Goal: Task Accomplishment & Management: Use online tool/utility

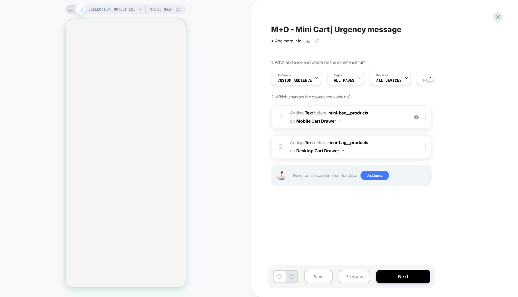
scroll to position [0, 0]
click at [133, 9] on span "COLLECTION: Outlet Extended Sizes (Category)" at bounding box center [112, 10] width 48 height 10
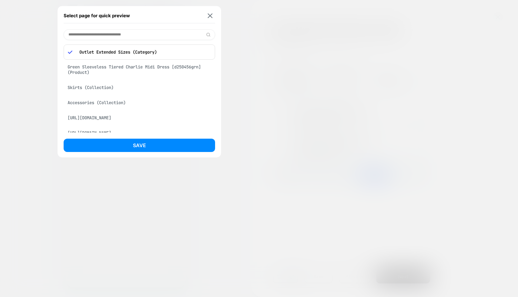
click at [100, 91] on div "Skirts (Collection)" at bounding box center [140, 88] width 152 height 12
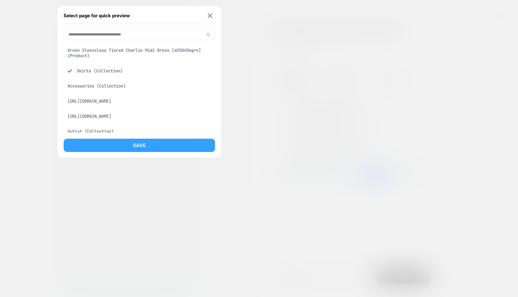
click at [137, 147] on button "Save" at bounding box center [140, 145] width 152 height 13
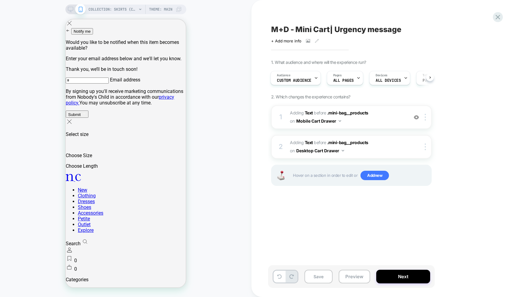
scroll to position [0, 0]
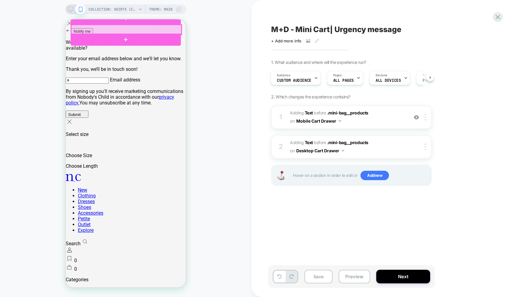
click at [160, 28] on div at bounding box center [126, 30] width 110 height 10
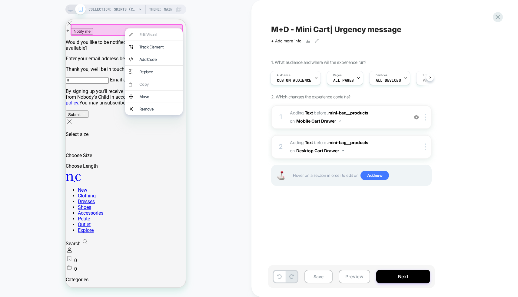
click at [150, 29] on div "Edit Visual analytics-plus-line-svgrepo-com Track Element Add Code Replace Copy…" at bounding box center [154, 71] width 58 height 87
click at [145, 25] on div at bounding box center [127, 30] width 112 height 12
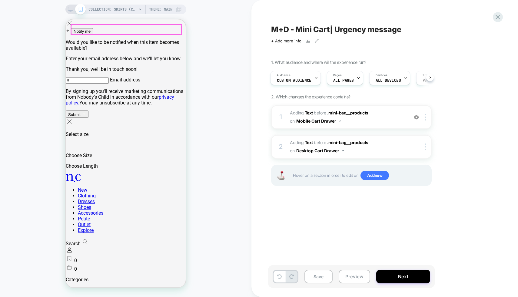
click at [160, 29] on div at bounding box center [126, 30] width 110 height 10
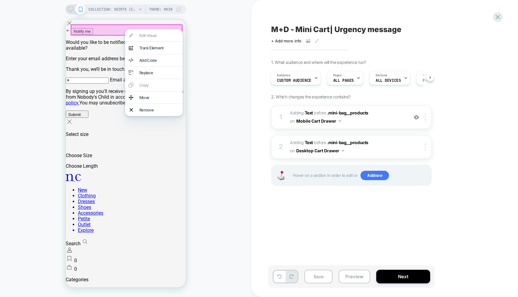
click at [200, 30] on div "COLLECTION: Skirts (Category) COLLECTION: Skirts (Category) Theme: MAIN" at bounding box center [126, 148] width 252 height 285
click at [204, 33] on div "COLLECTION: Skirts (Category) COLLECTION: Skirts (Category) Theme: MAIN" at bounding box center [126, 148] width 252 height 285
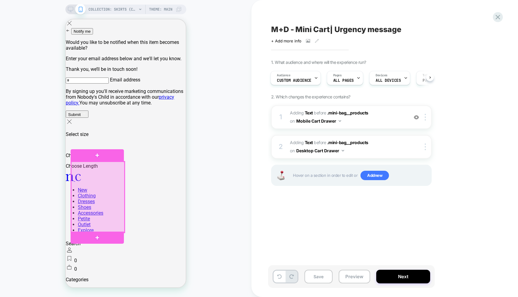
click at [102, 189] on div at bounding box center [97, 197] width 53 height 71
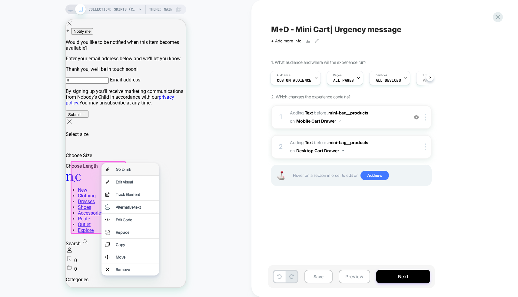
click at [120, 169] on div "Go to link" at bounding box center [136, 169] width 40 height 5
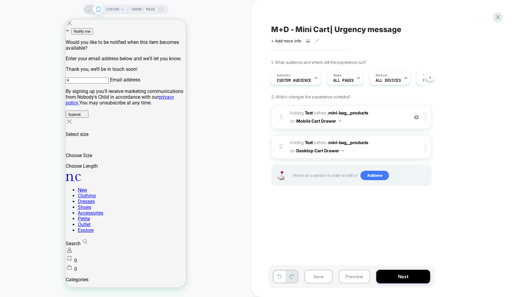
scroll to position [0, 1]
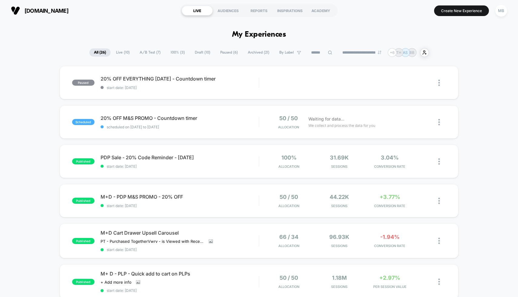
click at [196, 52] on span "Draft ( 10 )" at bounding box center [202, 52] width 25 height 8
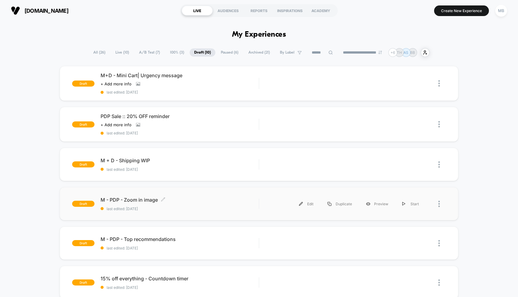
click at [215, 205] on div "M - PDP - Zoom in image Click to edit experience details Click to edit experien…" at bounding box center [180, 204] width 159 height 14
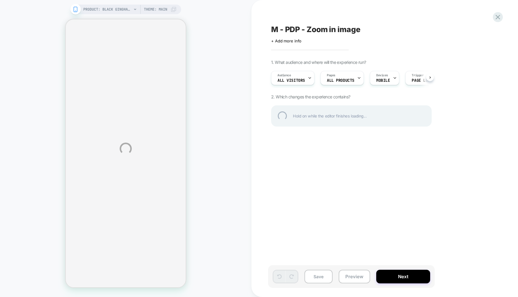
select select "**"
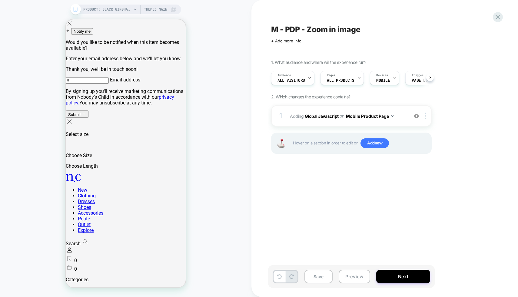
scroll to position [0, 0]
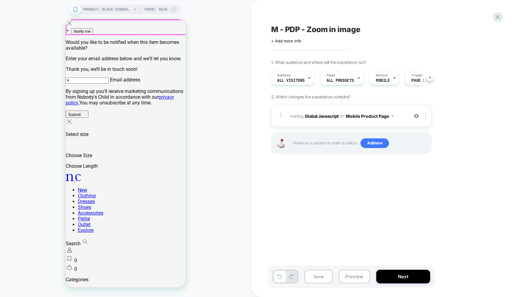
click at [397, 274] on button "Next" at bounding box center [403, 277] width 54 height 14
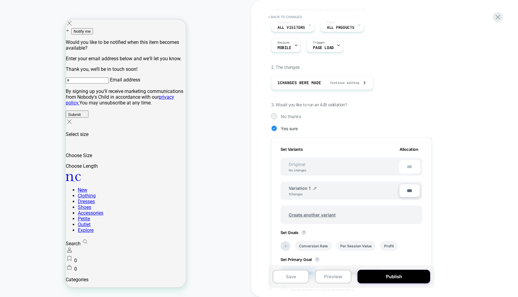
scroll to position [82, 0]
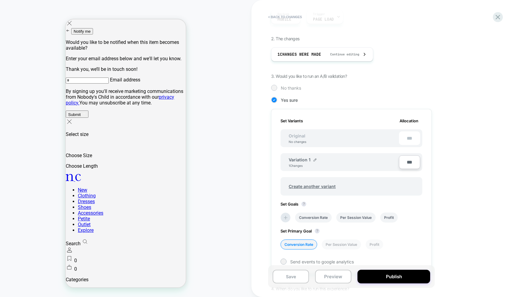
click at [297, 88] on span "No thanks" at bounding box center [291, 87] width 20 height 5
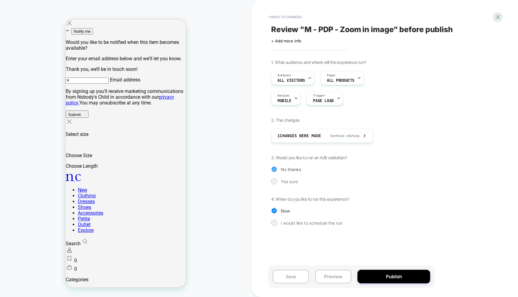
scroll to position [0, 0]
click at [375, 275] on button "Publish" at bounding box center [394, 277] width 73 height 14
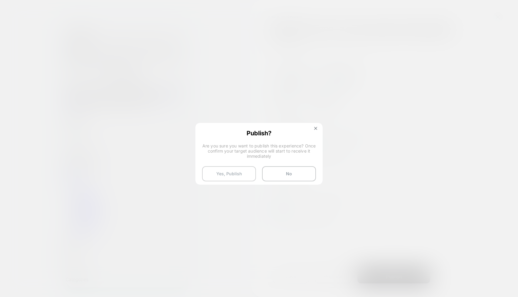
click at [249, 172] on button "Yes, Publish" at bounding box center [229, 173] width 54 height 15
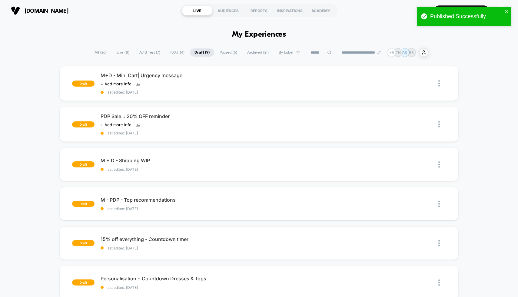
click at [171, 52] on span "100% ( 4 )" at bounding box center [177, 52] width 23 height 8
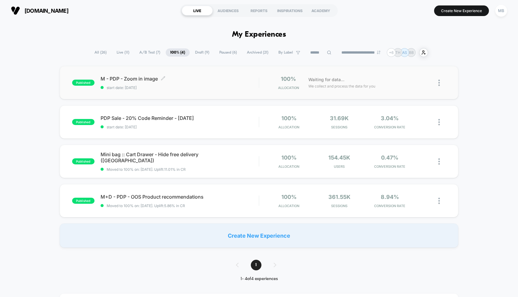
click at [191, 87] on span "start date: [DATE]" at bounding box center [180, 87] width 159 height 5
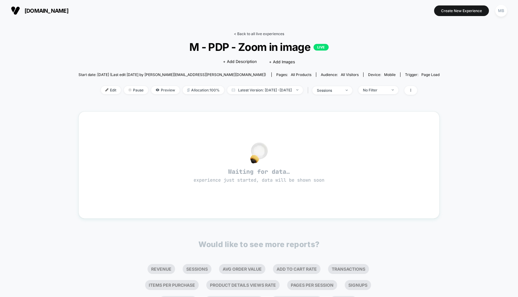
click at [247, 36] on link "< Back to all live experiences" at bounding box center [259, 34] width 50 height 5
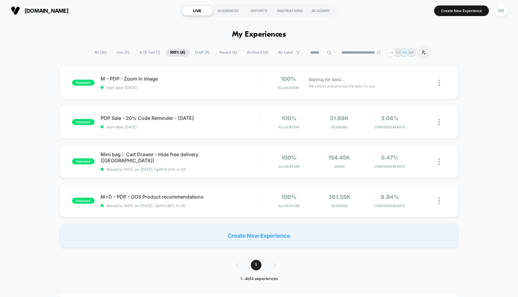
click at [198, 54] on span "Draft ( 9 )" at bounding box center [202, 52] width 23 height 8
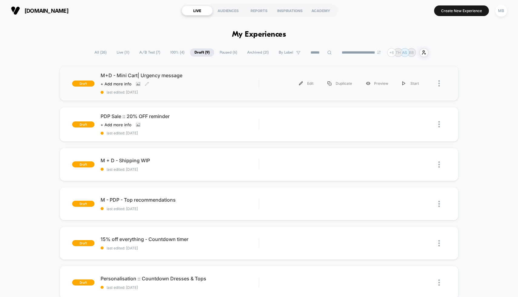
click at [220, 78] on span "M+D - Mini Cart| Urgency message" at bounding box center [180, 75] width 159 height 6
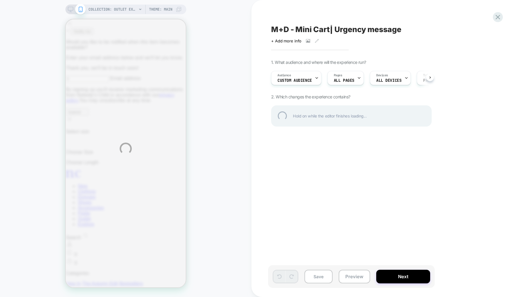
click at [352, 275] on div "COLLECTION: Outlet Extended Sizes (Category) COLLECTION: Outlet Extended Sizes …" at bounding box center [259, 148] width 518 height 297
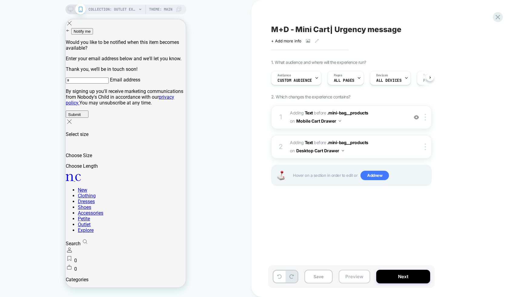
scroll to position [0, 0]
click at [354, 278] on button "Preview" at bounding box center [355, 277] width 32 height 14
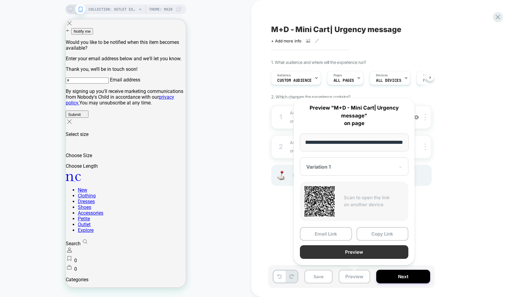
scroll to position [0, 0]
click at [364, 251] on button "Preview" at bounding box center [354, 252] width 109 height 14
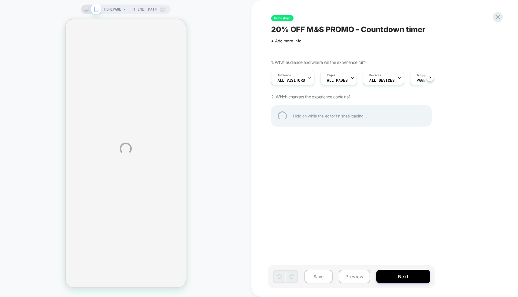
select select "**"
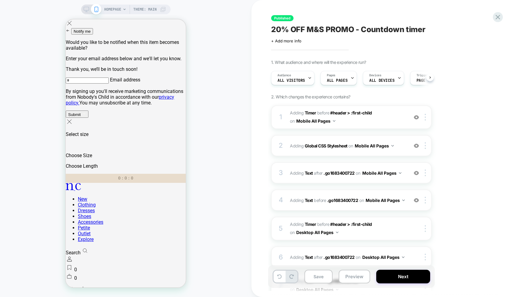
scroll to position [0, 0]
click at [500, 15] on icon at bounding box center [498, 17] width 5 height 5
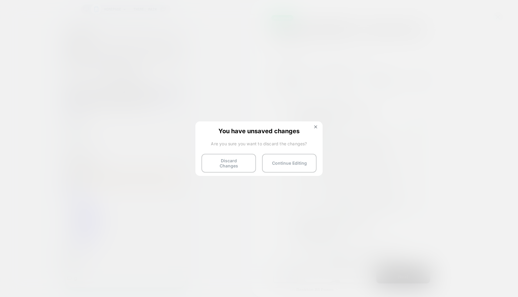
click at [246, 153] on div "You have unsaved changes Are you sure you want to discard the changes? Discard …" at bounding box center [258, 149] width 127 height 54
click at [244, 159] on button "Discard Changes" at bounding box center [229, 163] width 55 height 19
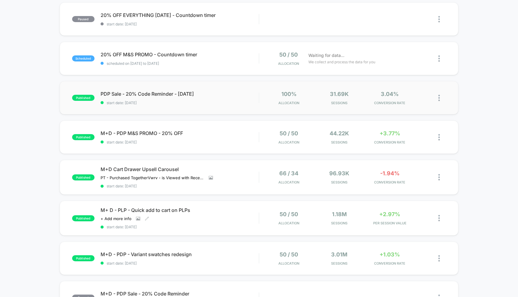
scroll to position [62, 0]
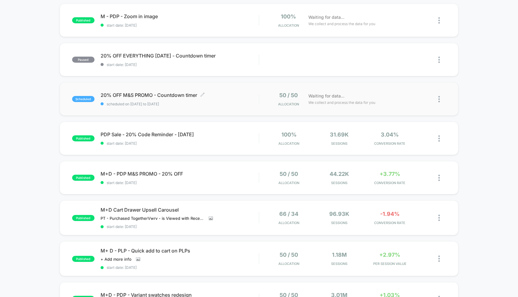
click at [232, 99] on div "20% OFF M&S PROMO - Countdown timer Click to edit experience details Click to e…" at bounding box center [180, 99] width 159 height 14
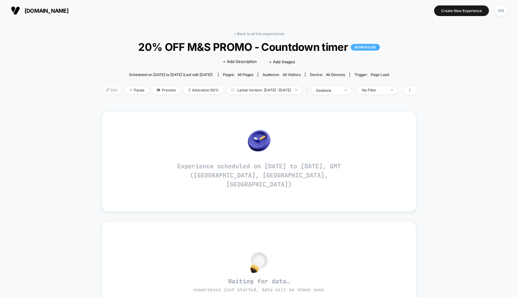
click at [102, 86] on span "Edit" at bounding box center [112, 90] width 20 height 8
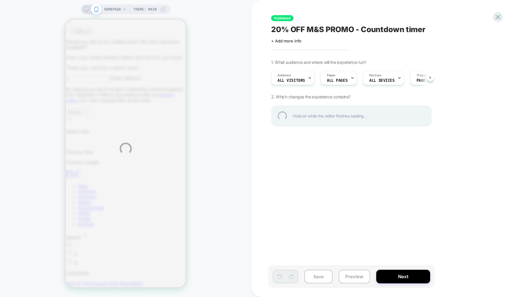
select select "**"
